Goal: Task Accomplishment & Management: Manage account settings

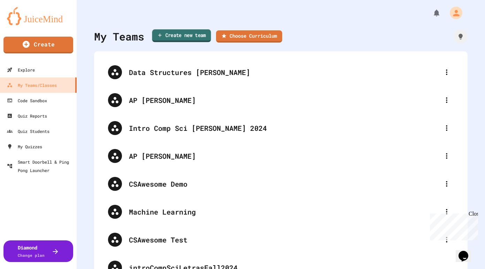
click at [185, 36] on link "Create new team" at bounding box center [181, 35] width 59 height 13
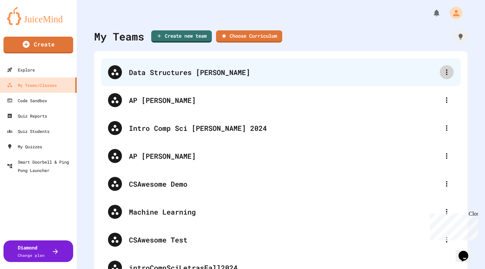
click at [444, 74] on icon at bounding box center [446, 72] width 8 height 8
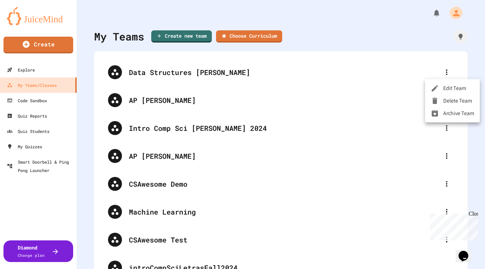
click at [450, 117] on li "Archive Team" at bounding box center [452, 113] width 55 height 13
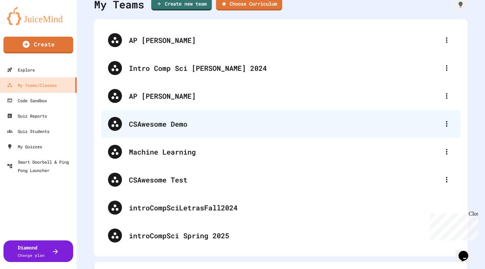
scroll to position [46, 0]
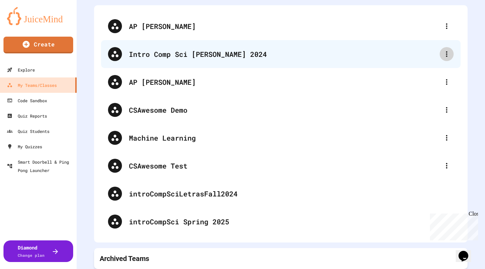
click at [446, 54] on icon at bounding box center [446, 54] width 1 height 6
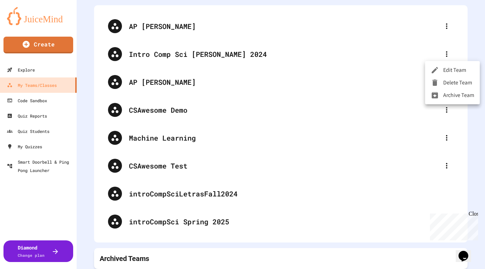
click at [448, 96] on li "Archive Team" at bounding box center [452, 95] width 55 height 13
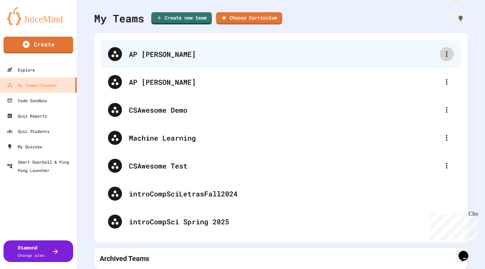
click at [446, 53] on icon at bounding box center [446, 54] width 8 height 8
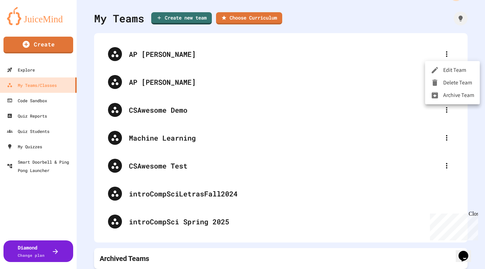
click at [448, 95] on li "Archive Team" at bounding box center [452, 95] width 55 height 13
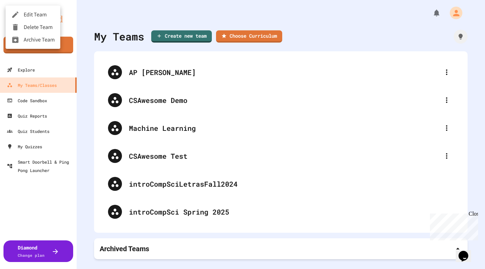
scroll to position [0, 0]
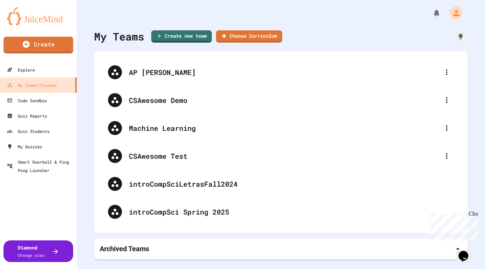
click at [319, 249] on div "Archived Teams" at bounding box center [281, 249] width 362 height 10
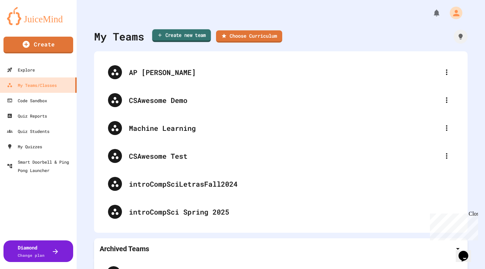
click at [192, 36] on link "Create new team" at bounding box center [181, 35] width 59 height 13
type input "**********"
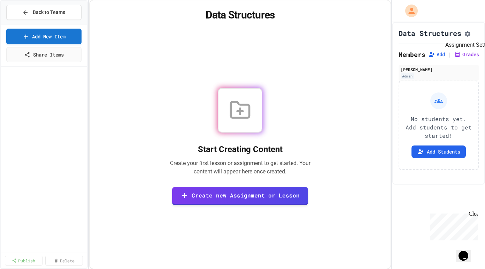
click at [471, 37] on icon "Assignment Settings" at bounding box center [467, 33] width 7 height 7
click at [234, 119] on icon at bounding box center [240, 110] width 22 height 22
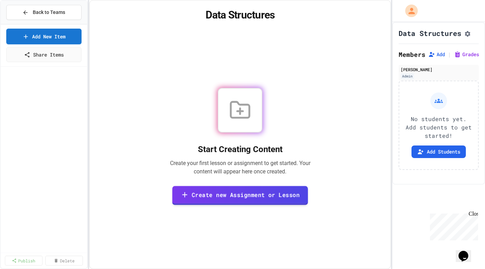
click at [229, 196] on link "Create new Assignment or Lesson" at bounding box center [240, 194] width 136 height 19
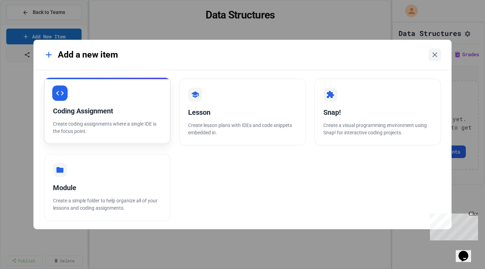
click at [136, 132] on p "Create coding assignments where a single IDE is the focus point." at bounding box center [107, 127] width 109 height 15
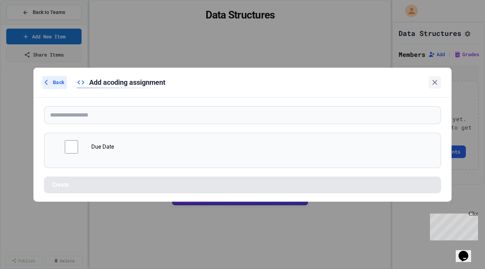
click at [55, 85] on span "Back" at bounding box center [58, 82] width 11 height 7
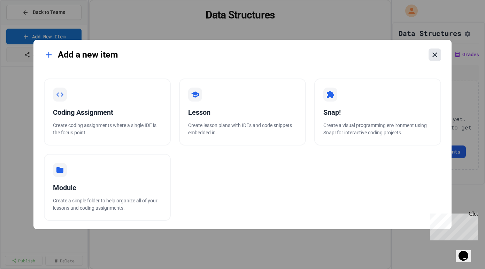
click at [432, 52] on icon at bounding box center [435, 55] width 8 height 8
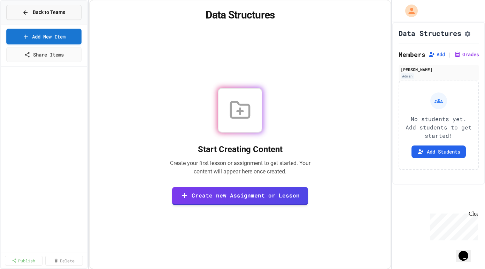
click at [34, 15] on span "Back to Teams" at bounding box center [49, 12] width 32 height 7
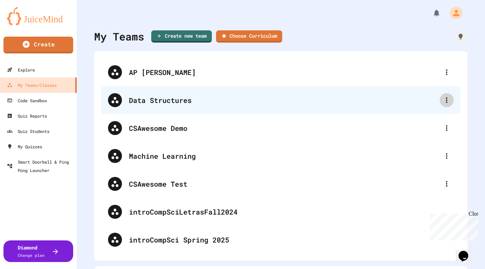
click at [448, 100] on icon at bounding box center [446, 100] width 8 height 8
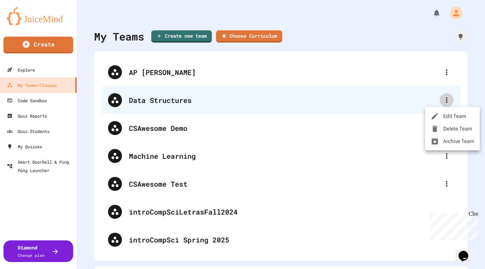
click at [448, 100] on div at bounding box center [242, 134] width 485 height 269
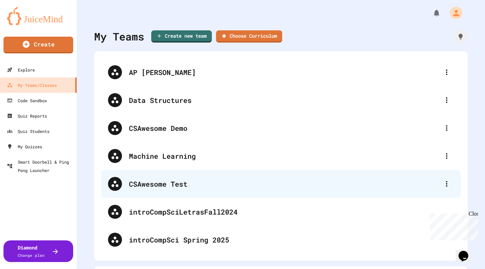
scroll to position [18, 0]
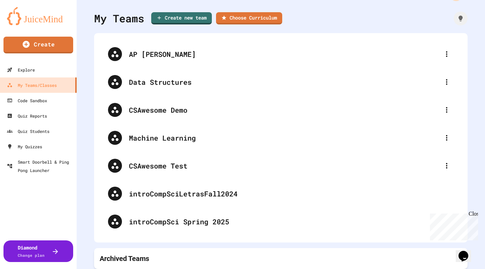
click at [298, 257] on div "Archived Teams" at bounding box center [281, 258] width 362 height 10
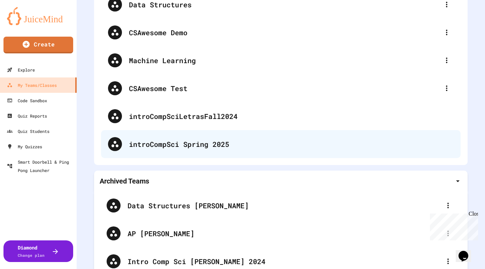
scroll to position [98, 0]
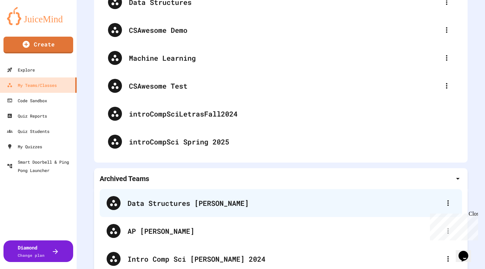
click at [450, 205] on icon at bounding box center [448, 203] width 8 height 8
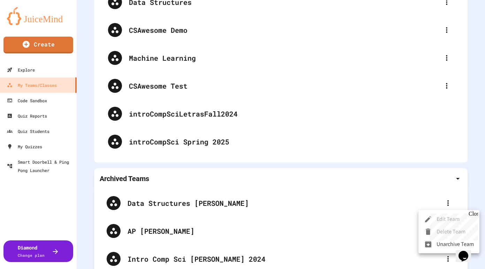
click at [475, 214] on div "Close" at bounding box center [473, 214] width 9 height 9
click at [197, 203] on div at bounding box center [242, 134] width 485 height 269
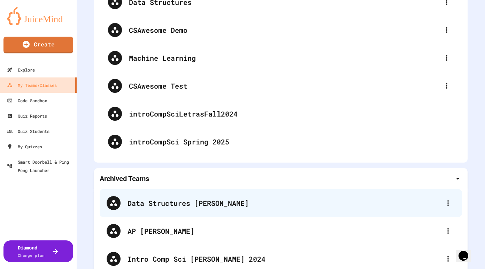
click at [365, 208] on div "Data Structures [PERSON_NAME]" at bounding box center [281, 203] width 362 height 28
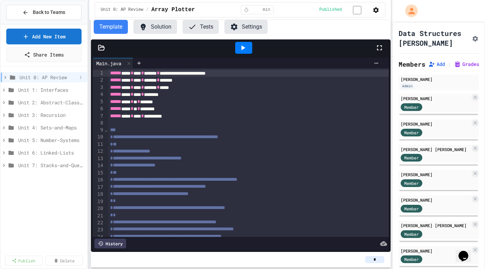
click at [4, 76] on icon at bounding box center [5, 77] width 6 height 6
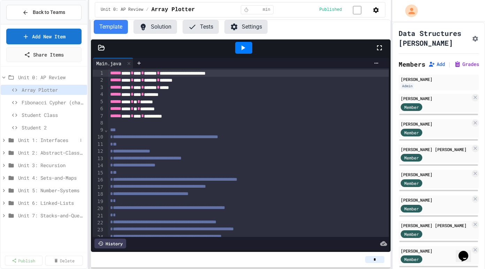
click at [4, 139] on icon at bounding box center [4, 140] width 6 height 6
click at [81, 140] on icon at bounding box center [81, 140] width 4 height 4
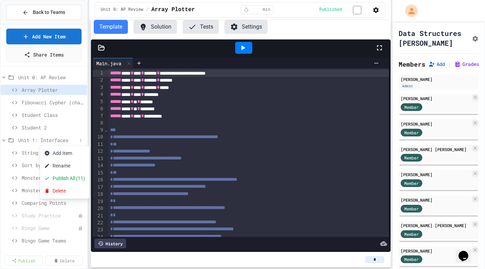
click at [81, 140] on div at bounding box center [242, 134] width 485 height 269
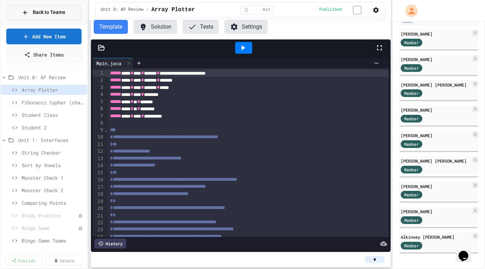
click at [23, 11] on icon at bounding box center [25, 12] width 6 height 6
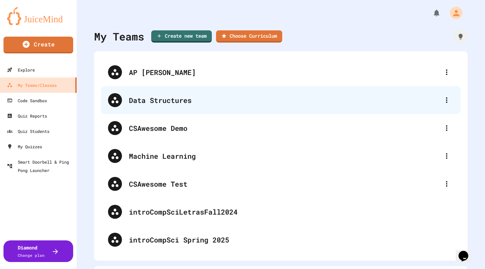
click at [193, 102] on div "Data Structures" at bounding box center [284, 100] width 311 height 10
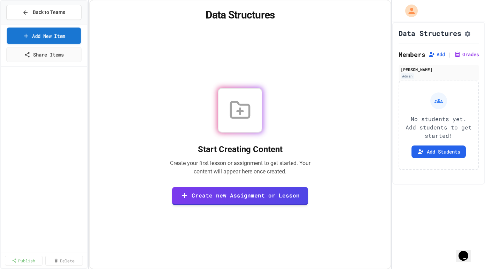
click at [56, 38] on link "Add New Item" at bounding box center [44, 36] width 74 height 16
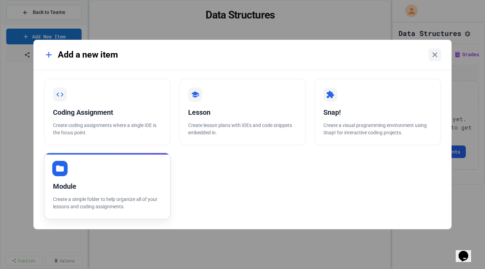
click at [136, 187] on div "Module" at bounding box center [107, 186] width 109 height 10
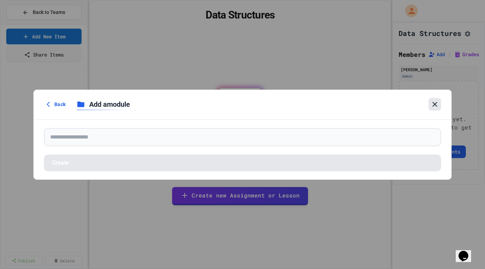
click at [434, 104] on icon at bounding box center [434, 104] width 5 height 5
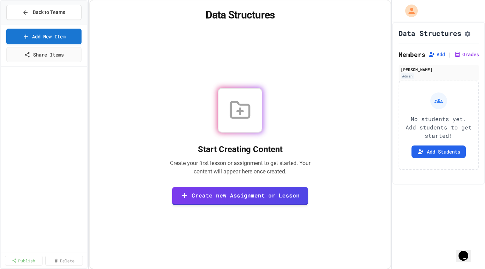
click at [39, 12] on span "Back to Teams" at bounding box center [49, 12] width 32 height 7
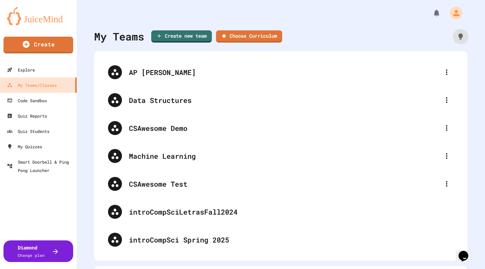
click at [463, 37] on icon at bounding box center [461, 37] width 8 height 8
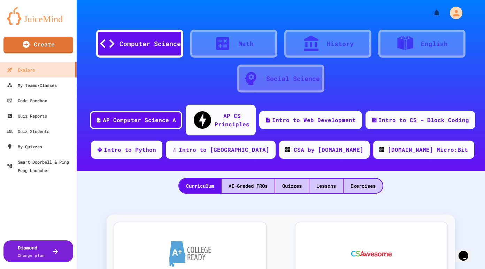
scroll to position [3462, 0]
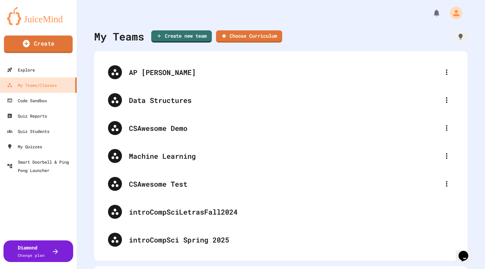
click at [46, 47] on link "Create" at bounding box center [38, 44] width 69 height 17
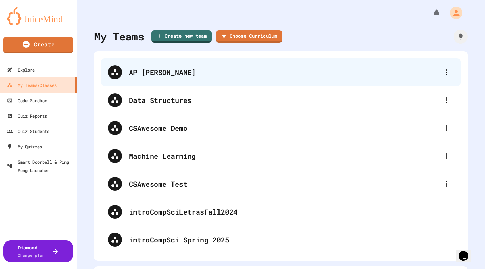
click at [187, 69] on div "AP [PERSON_NAME]" at bounding box center [284, 72] width 311 height 10
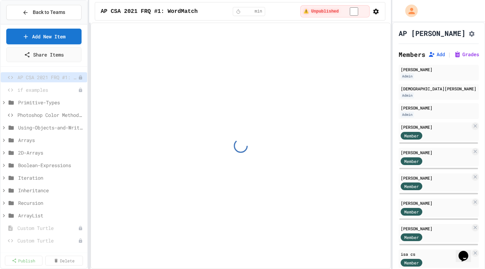
select select "*******"
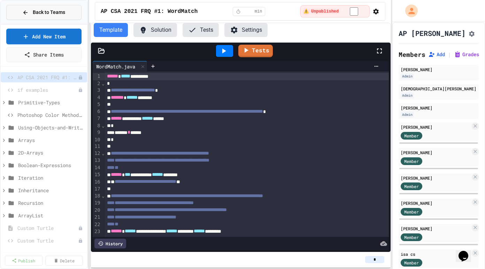
click at [33, 13] on span "Back to Teams" at bounding box center [49, 12] width 32 height 7
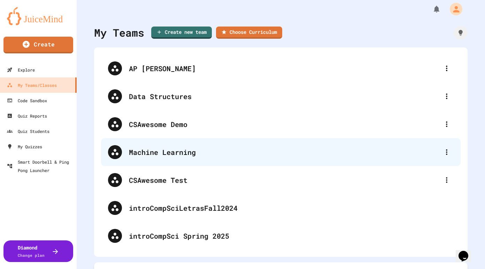
scroll to position [2, 0]
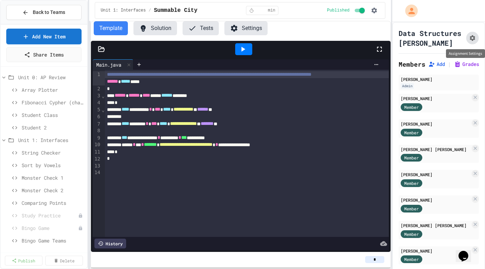
click at [474, 39] on icon "Assignment Settings" at bounding box center [473, 38] width 6 height 6
click at [63, 14] on span "Back to Teams" at bounding box center [49, 12] width 32 height 7
